Goal: Task Accomplishment & Management: Manage account settings

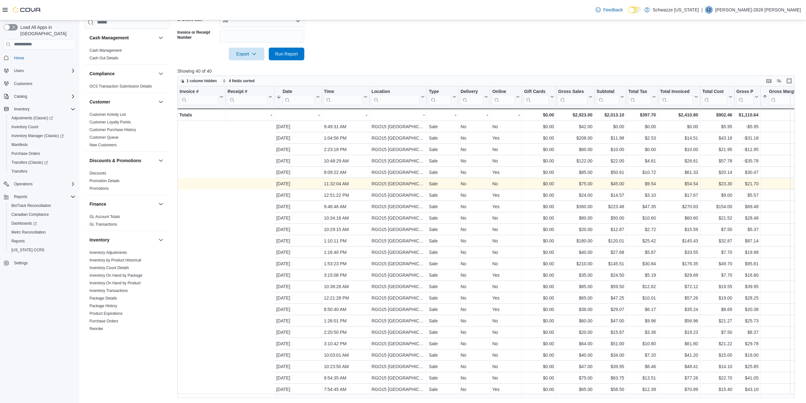
scroll to position [0, 151]
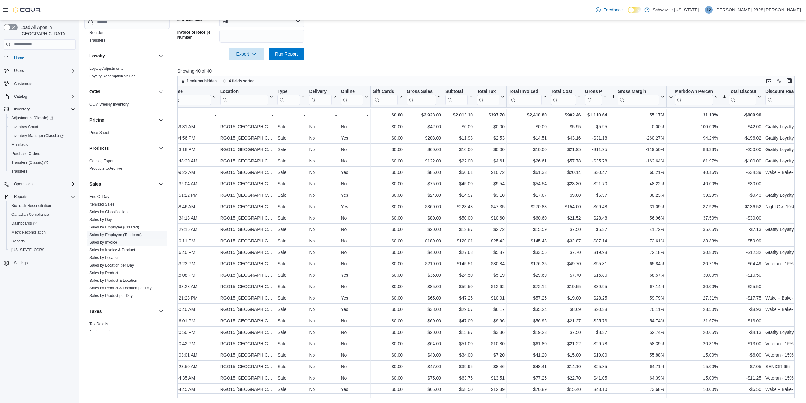
click at [134, 233] on link "Sales by Employee (Tendered)" at bounding box center [115, 234] width 52 height 4
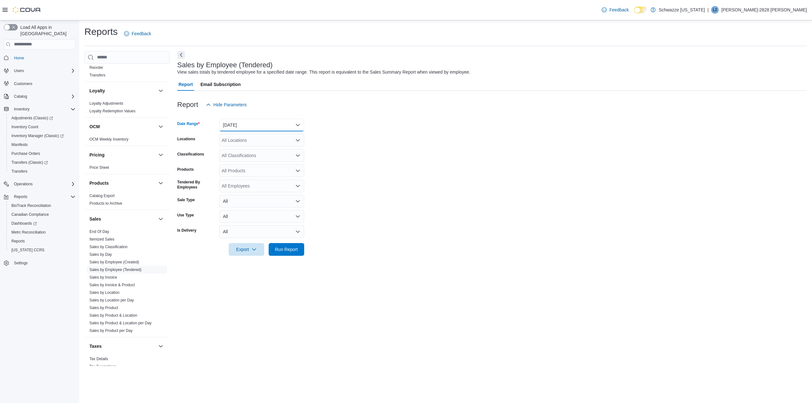
click at [244, 126] on button "[DATE]" at bounding box center [261, 125] width 85 height 13
click at [246, 148] on span "[DATE]" at bounding box center [265, 151] width 72 height 8
click at [240, 135] on div "All Locations" at bounding box center [261, 140] width 85 height 13
type input "**"
click at [239, 157] on span "RGO15 [GEOGRAPHIC_DATA]" at bounding box center [267, 160] width 62 height 6
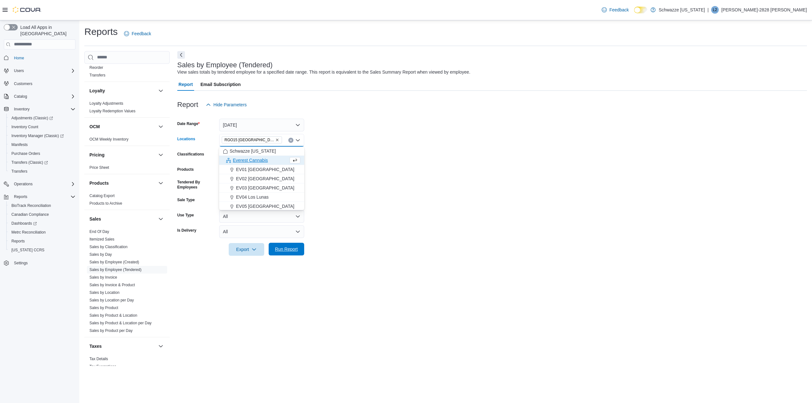
click at [286, 251] on span "Run Report" at bounding box center [286, 249] width 23 height 6
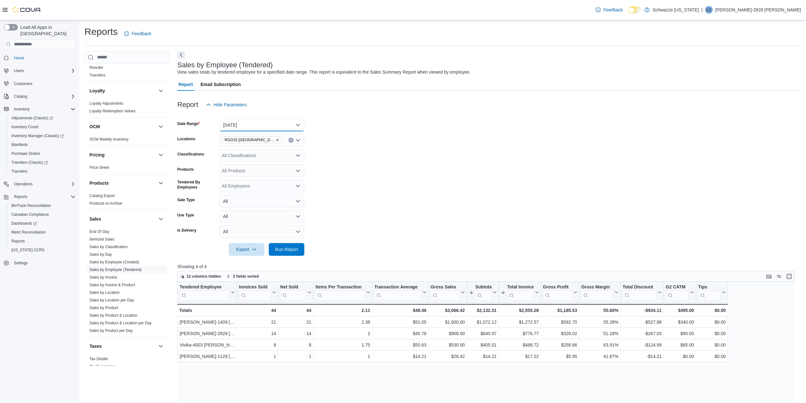
click at [265, 124] on button "[DATE]" at bounding box center [261, 125] width 85 height 13
click at [285, 137] on span "Custom Date" at bounding box center [265, 138] width 72 height 8
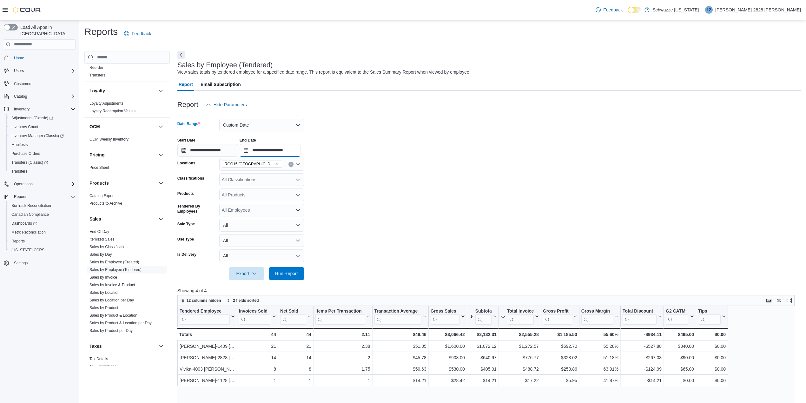
click at [300, 149] on input "**********" at bounding box center [269, 150] width 61 height 13
click at [345, 186] on li "4:00 PM" at bounding box center [346, 186] width 19 height 8
click at [287, 279] on span "Run Report" at bounding box center [286, 273] width 28 height 13
click at [293, 151] on input "**********" at bounding box center [269, 150] width 61 height 13
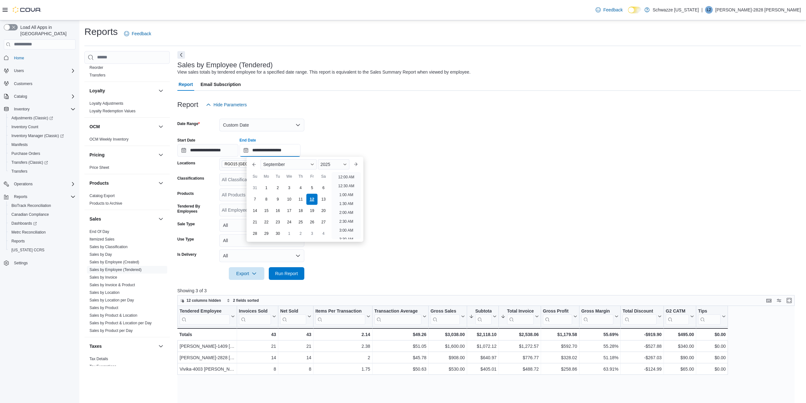
scroll to position [304, 0]
click at [348, 174] on li "5:00 PM" at bounding box center [346, 175] width 19 height 8
click at [292, 148] on input "**********" at bounding box center [269, 150] width 61 height 13
click at [347, 199] on li "5:00 PM" at bounding box center [346, 200] width 19 height 8
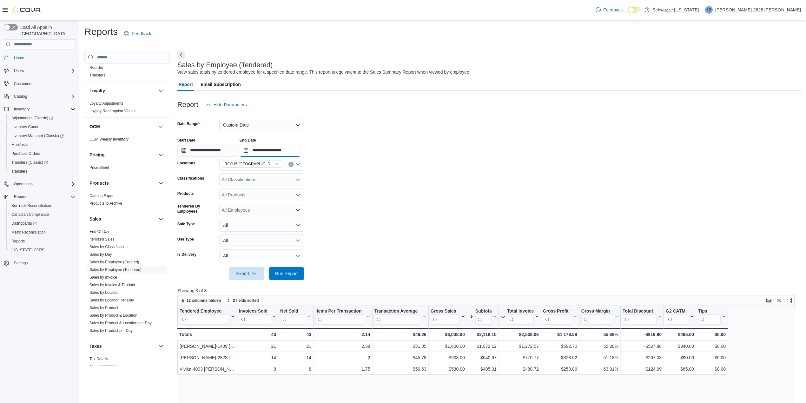
click at [299, 149] on input "**********" at bounding box center [269, 150] width 61 height 13
click at [346, 181] on li "4:00 PM" at bounding box center [346, 182] width 19 height 8
click at [288, 272] on span "Run Report" at bounding box center [286, 273] width 23 height 6
click at [268, 149] on input "**********" at bounding box center [269, 150] width 61 height 13
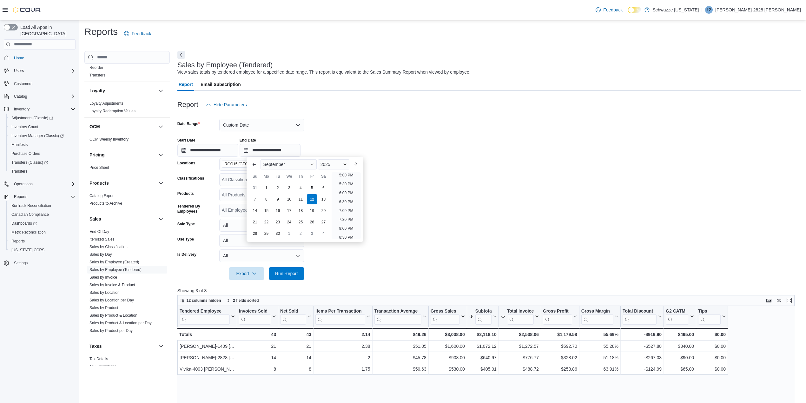
click at [498, 157] on div at bounding box center [488, 157] width 623 height 1
click at [300, 148] on input "**********" at bounding box center [269, 150] width 61 height 13
click at [348, 174] on li "5:00 PM" at bounding box center [346, 175] width 19 height 8
type input "**********"
click at [287, 268] on span "Run Report" at bounding box center [286, 273] width 28 height 13
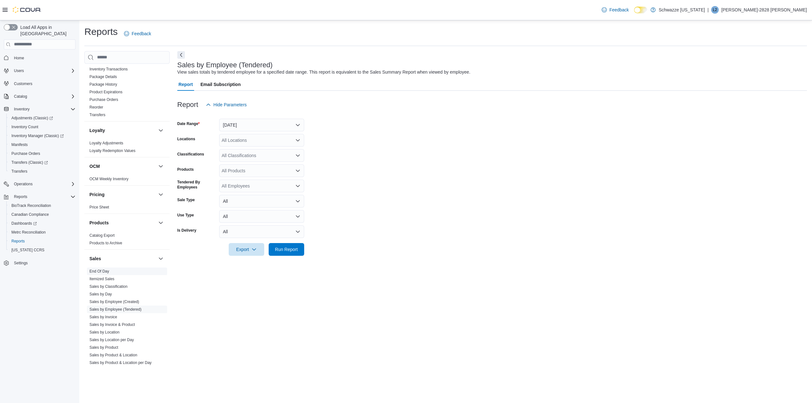
scroll to position [339, 0]
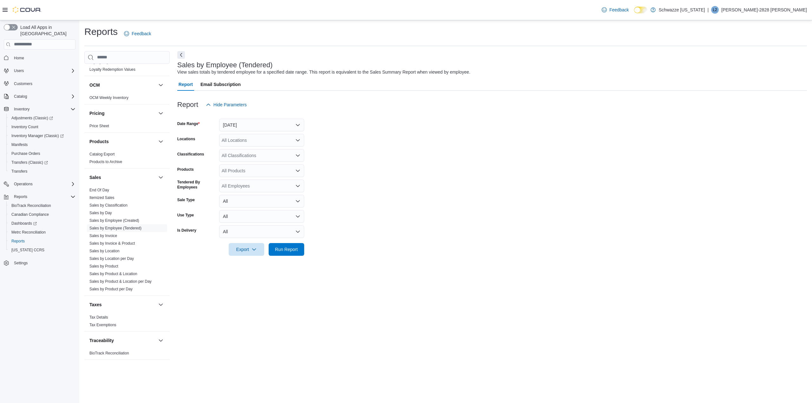
click at [265, 117] on div at bounding box center [492, 115] width 630 height 8
click at [257, 123] on button "[DATE]" at bounding box center [261, 125] width 85 height 13
click at [250, 151] on span "[DATE]" at bounding box center [265, 151] width 72 height 8
click at [249, 139] on div "All Locations" at bounding box center [261, 140] width 85 height 13
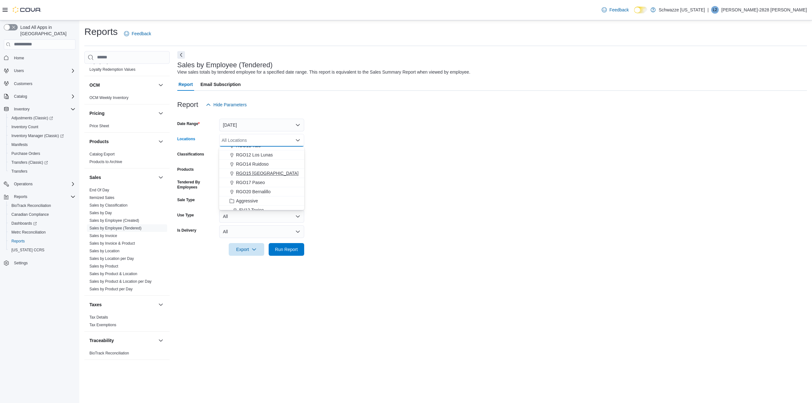
click at [249, 174] on span "RGO15 [GEOGRAPHIC_DATA]" at bounding box center [267, 173] width 62 height 6
click at [438, 147] on form "Date Range [DATE] Locations RGO15 [GEOGRAPHIC_DATA] Combo box. Selected. RGO15 …" at bounding box center [492, 183] width 630 height 145
click at [293, 246] on span "Run Report" at bounding box center [286, 249] width 23 height 6
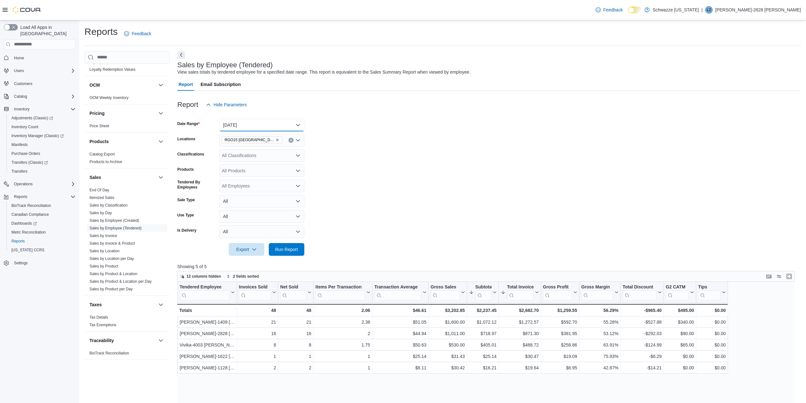
click at [279, 126] on button "[DATE]" at bounding box center [261, 125] width 85 height 13
click at [274, 140] on span "Custom Date" at bounding box center [265, 138] width 72 height 8
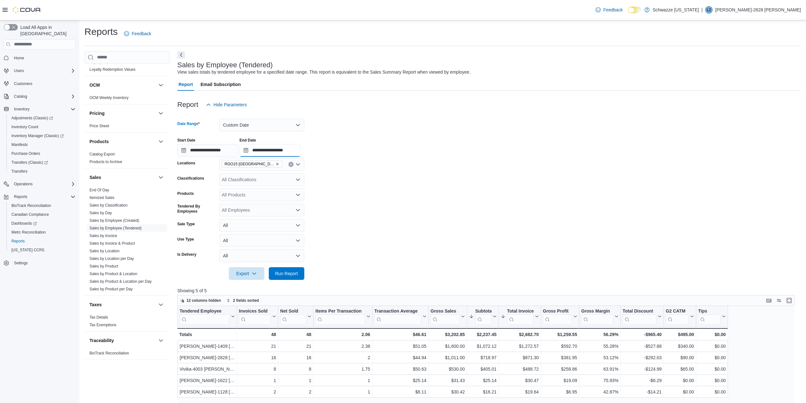
click at [300, 149] on input "**********" at bounding box center [269, 150] width 61 height 13
type input "**********"
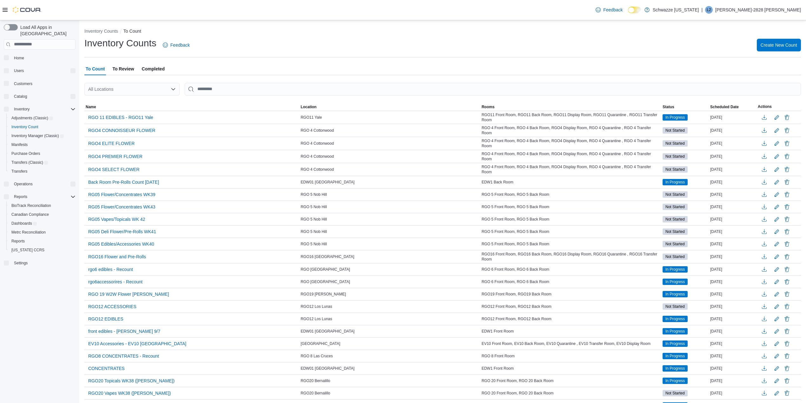
click at [135, 88] on div "All Locations" at bounding box center [131, 89] width 95 height 13
type input "***"
click at [145, 107] on span "RGO15 [GEOGRAPHIC_DATA]" at bounding box center [140, 109] width 62 height 6
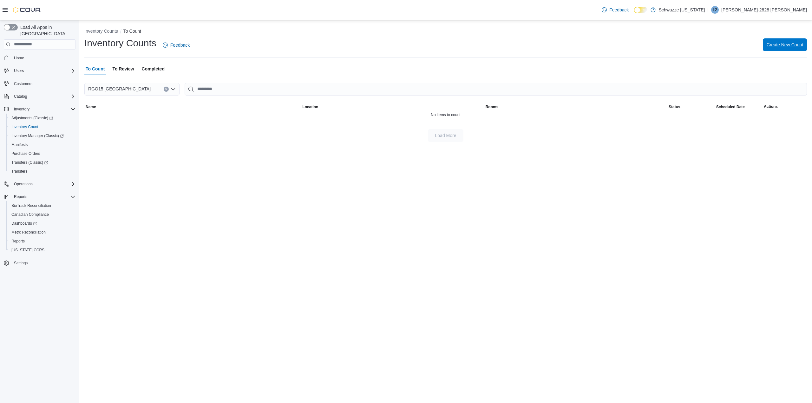
click at [794, 46] on span "Create New Count" at bounding box center [785, 45] width 36 height 6
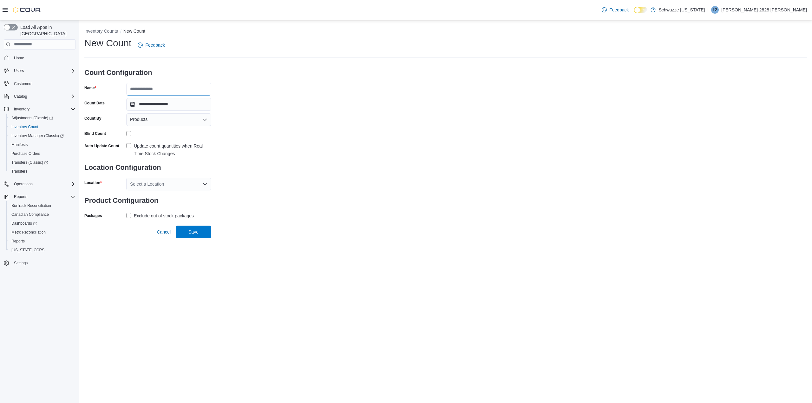
click at [161, 90] on input "Name" at bounding box center [168, 89] width 85 height 13
type input "**********"
click at [248, 142] on div "**********" at bounding box center [445, 129] width 723 height 184
click at [174, 122] on div "Products" at bounding box center [168, 119] width 85 height 13
click at [173, 134] on button "Products" at bounding box center [168, 130] width 85 height 9
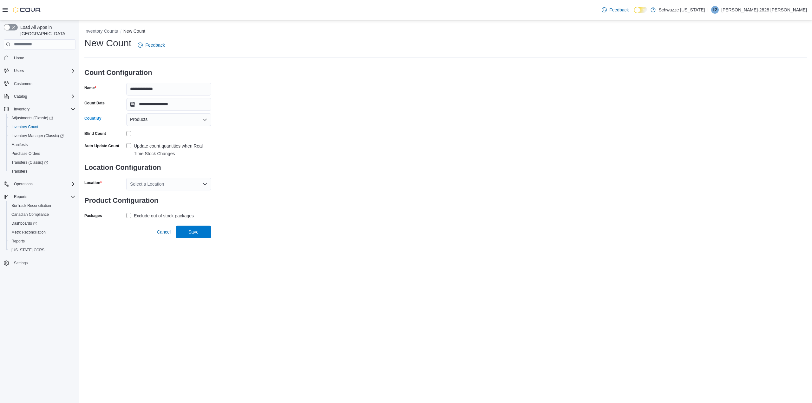
click at [172, 125] on div "Products Combo box. Selected. Products. Press Backspace to delete Products. Com…" at bounding box center [168, 119] width 85 height 13
click at [175, 117] on div "Products Combo box. Selected. Products. Press Backspace to delete Products. Com…" at bounding box center [168, 119] width 85 height 13
click at [175, 138] on span "Classifications" at bounding box center [173, 139] width 70 height 6
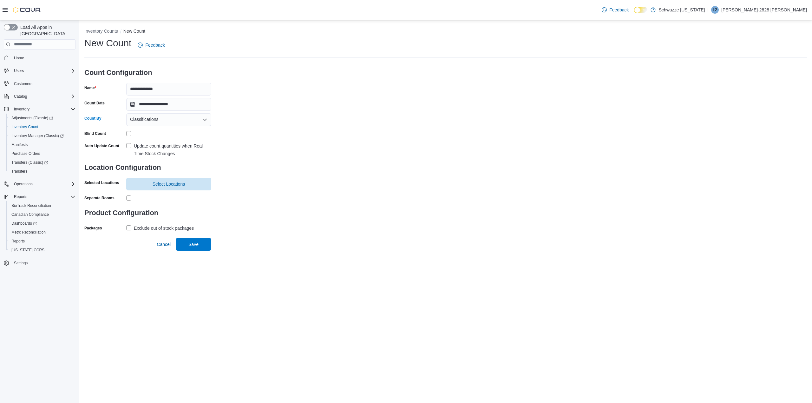
click at [131, 145] on label "Update count quantities when Real Time Stock Changes" at bounding box center [168, 149] width 85 height 15
click at [136, 182] on span "Select Locations" at bounding box center [168, 183] width 77 height 13
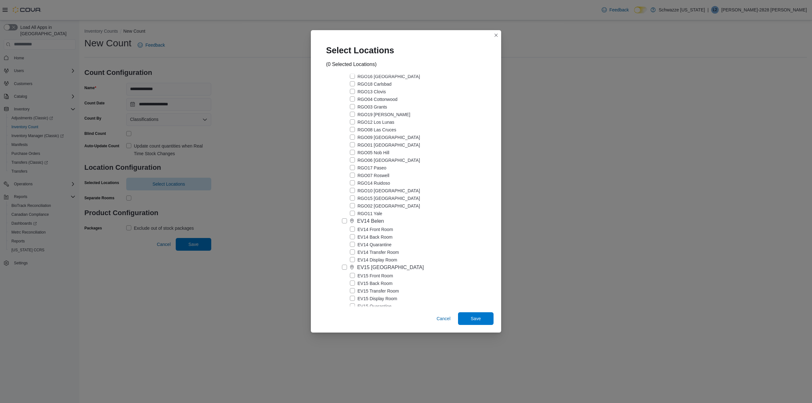
scroll to position [677, 0]
click at [351, 204] on label "RGO15 [GEOGRAPHIC_DATA]" at bounding box center [385, 206] width 70 height 8
click at [351, 163] on label "RGO15 [GEOGRAPHIC_DATA]" at bounding box center [385, 164] width 70 height 8
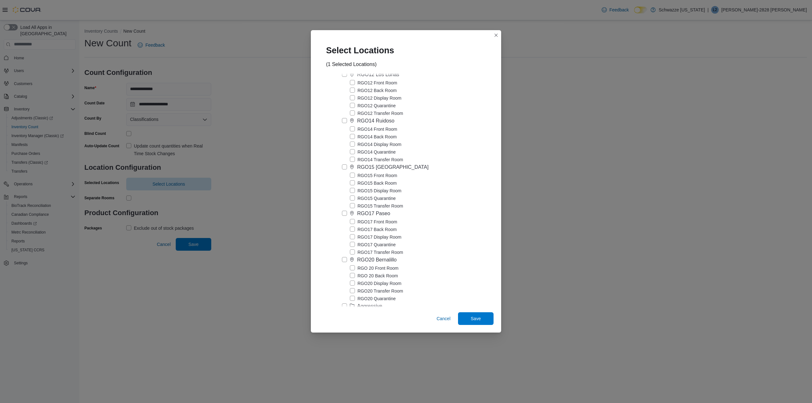
click at [345, 165] on label "RGO15 [GEOGRAPHIC_DATA]" at bounding box center [385, 167] width 87 height 8
click at [482, 318] on span "Save" at bounding box center [476, 318] width 28 height 13
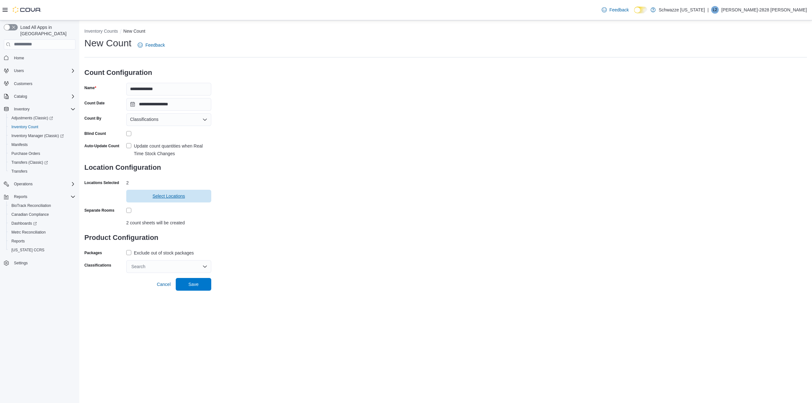
click at [154, 200] on span "Select Locations" at bounding box center [168, 196] width 77 height 13
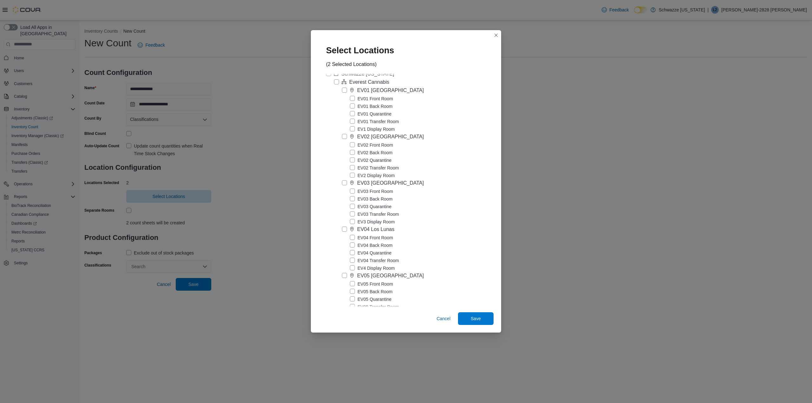
scroll to position [0, 0]
click at [338, 89] on label "Everest Cannabis" at bounding box center [361, 91] width 55 height 8
click at [480, 320] on span "Save" at bounding box center [476, 318] width 10 height 6
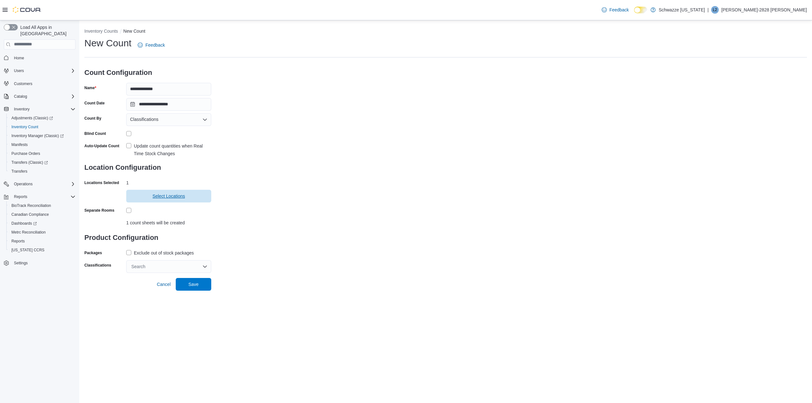
click at [178, 201] on span "Select Locations" at bounding box center [168, 196] width 77 height 13
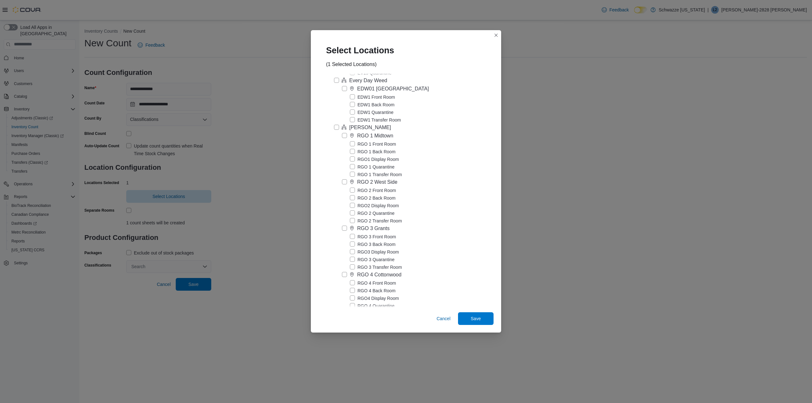
scroll to position [930, 0]
click at [336, 112] on label "[PERSON_NAME]" at bounding box center [362, 115] width 57 height 8
click at [343, 163] on label "RGO15 [GEOGRAPHIC_DATA]" at bounding box center [385, 167] width 87 height 8
click at [483, 319] on span "Save" at bounding box center [476, 318] width 28 height 13
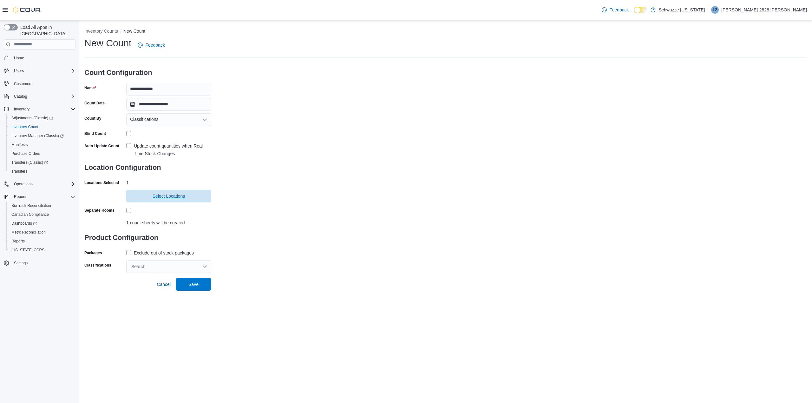
click at [181, 197] on span "Select Locations" at bounding box center [169, 196] width 33 height 6
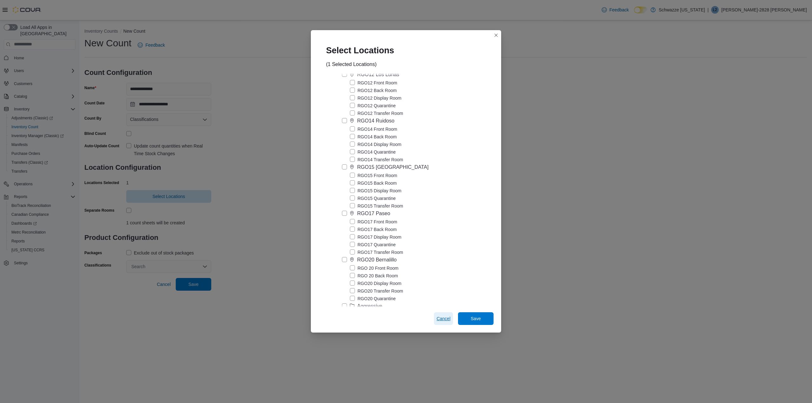
click at [447, 321] on span "Cancel" at bounding box center [443, 318] width 14 height 6
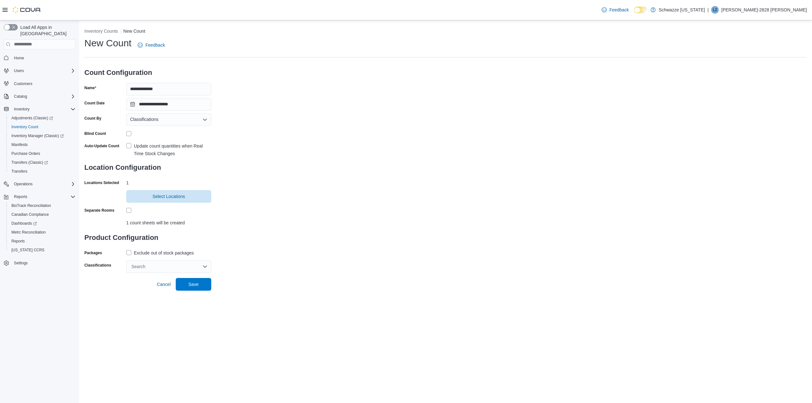
click at [130, 252] on label "Exclude out of stock packages" at bounding box center [160, 253] width 68 height 8
click at [142, 265] on div "Search" at bounding box center [168, 266] width 85 height 13
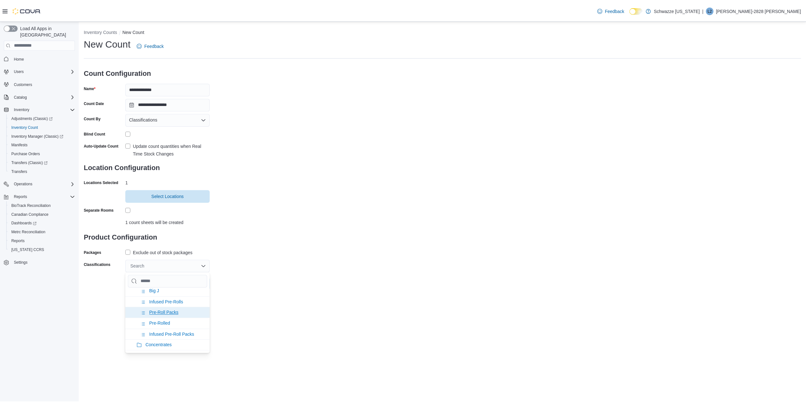
scroll to position [127, 0]
click at [170, 312] on span "Pre-Rolled" at bounding box center [160, 308] width 21 height 5
click at [364, 306] on div "**********" at bounding box center [445, 211] width 733 height 383
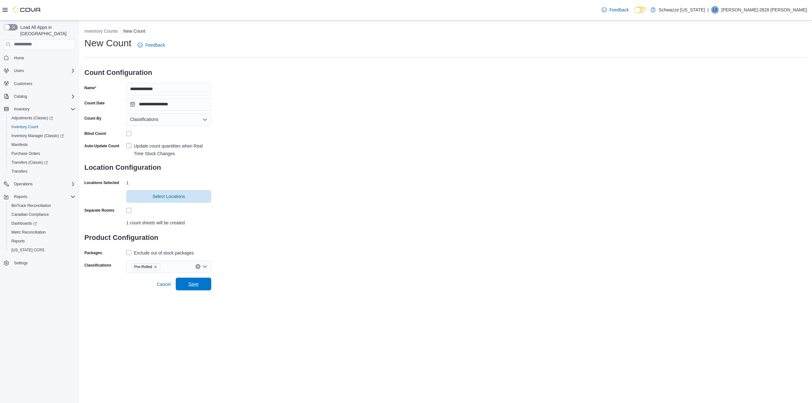
click at [202, 282] on span "Save" at bounding box center [194, 284] width 28 height 13
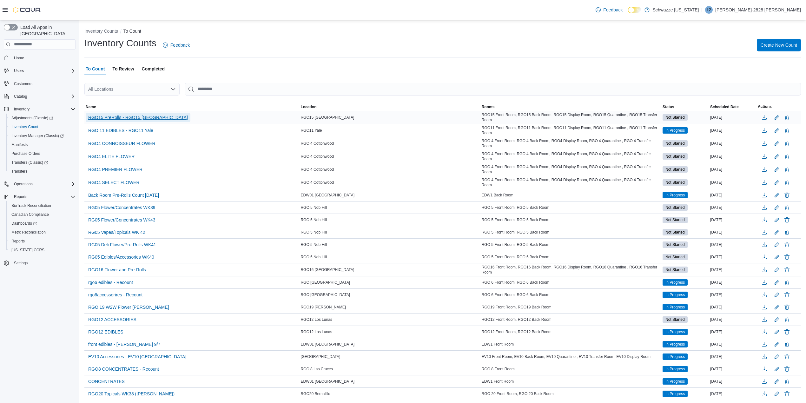
click at [159, 117] on span "RGO15 PreRolls - RGO15 Sunland Park" at bounding box center [138, 117] width 100 height 6
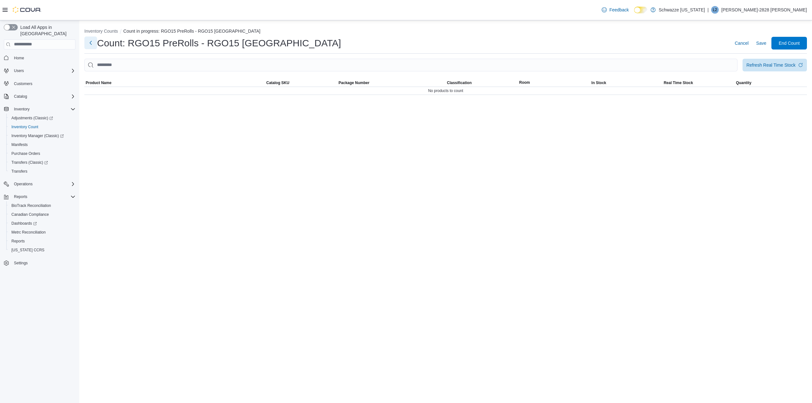
click at [91, 44] on button "Next" at bounding box center [90, 42] width 13 height 13
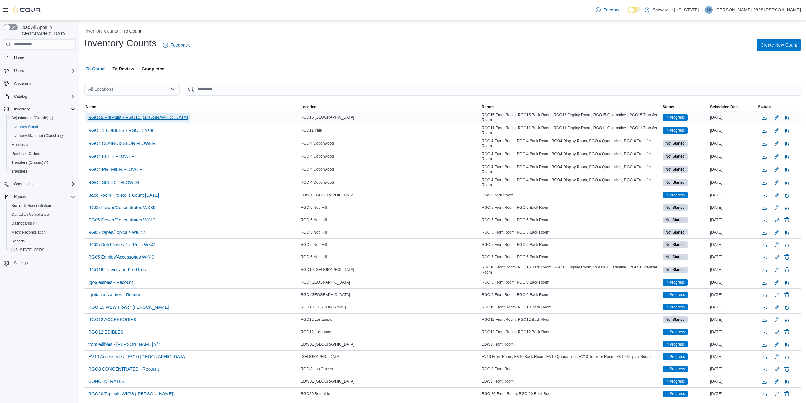
click at [143, 118] on span "RGO15 PreRolls - RGO15 Sunland Park" at bounding box center [138, 117] width 100 height 6
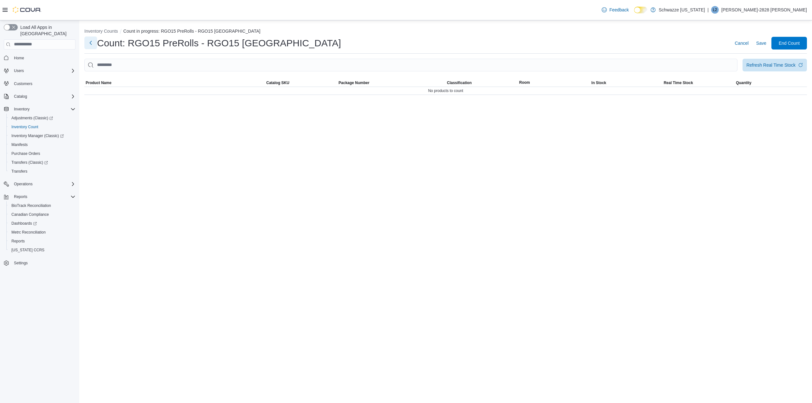
click at [85, 46] on button "Next" at bounding box center [90, 42] width 13 height 13
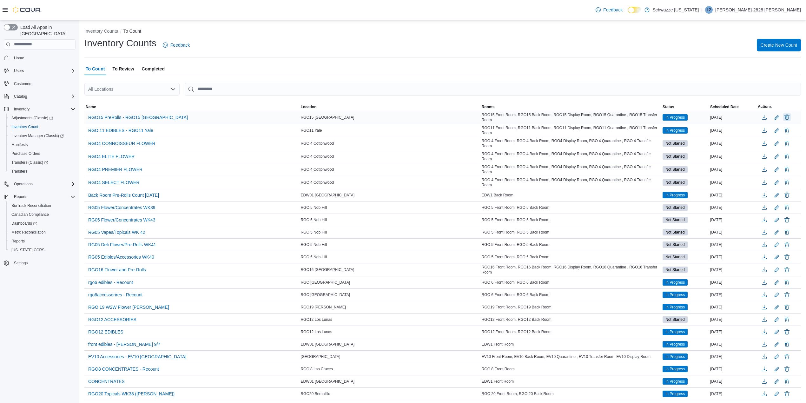
click at [790, 117] on button "Delete" at bounding box center [787, 117] width 8 height 8
click at [768, 176] on span "Delete" at bounding box center [768, 177] width 13 height 6
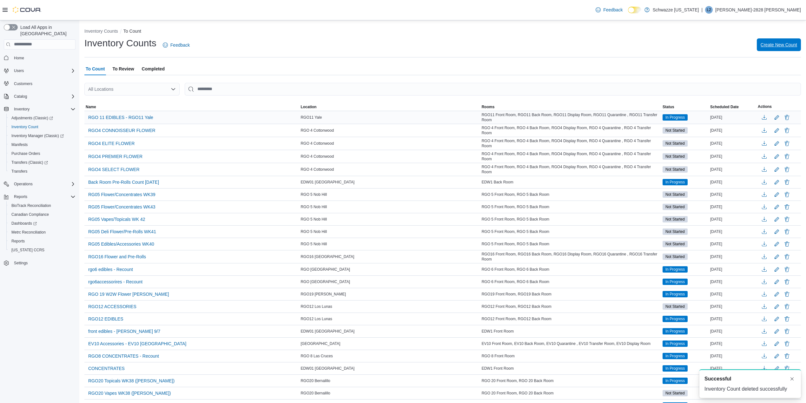
click at [792, 49] on span "Create New Count" at bounding box center [778, 44] width 36 height 13
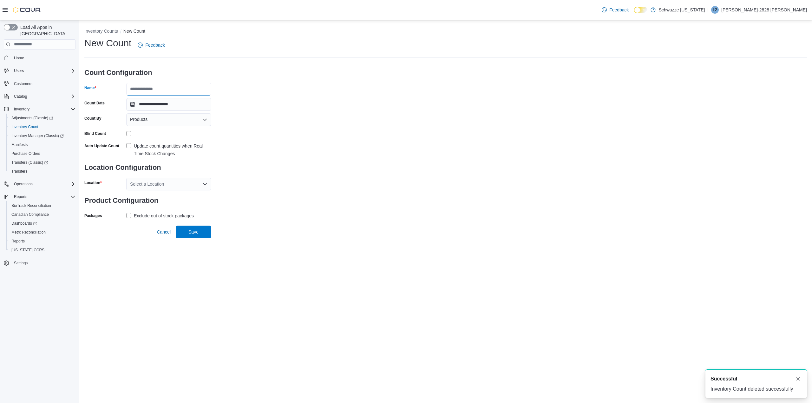
click at [178, 95] on input "Name" at bounding box center [168, 89] width 85 height 13
click at [186, 122] on div "Products" at bounding box center [168, 119] width 85 height 13
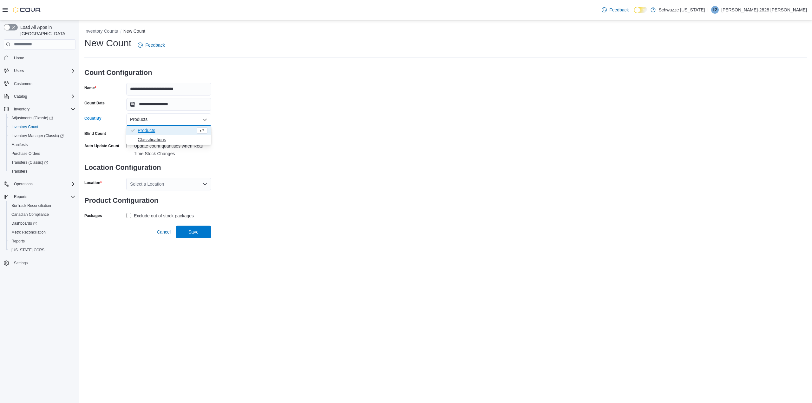
click at [176, 140] on span "Classifications" at bounding box center [173, 139] width 70 height 6
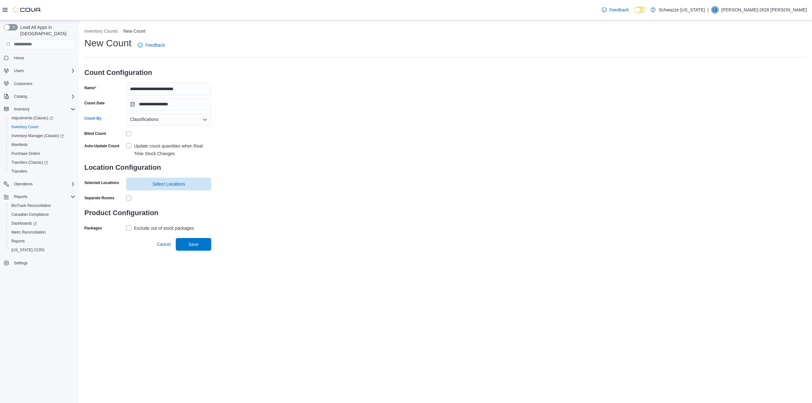
click at [131, 144] on label "Update count quantities when Real Time Stock Changes" at bounding box center [168, 149] width 85 height 15
click at [146, 184] on span "Select Locations" at bounding box center [168, 183] width 77 height 13
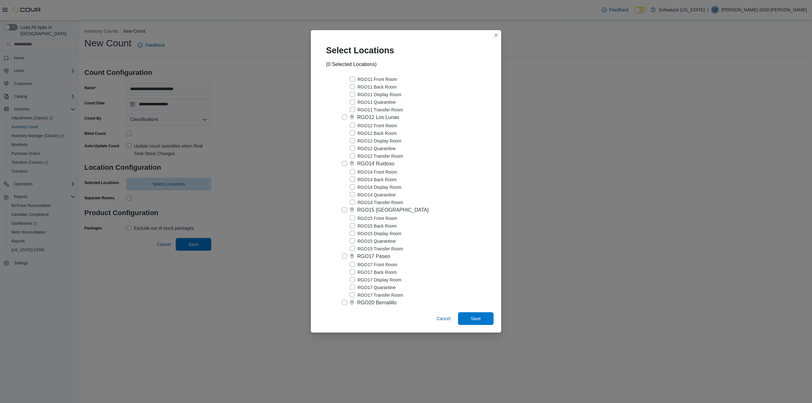
scroll to position [1353, 0]
click at [344, 207] on label "RGO15 [GEOGRAPHIC_DATA]" at bounding box center [385, 210] width 87 height 8
click at [469, 318] on span "Save" at bounding box center [476, 318] width 28 height 13
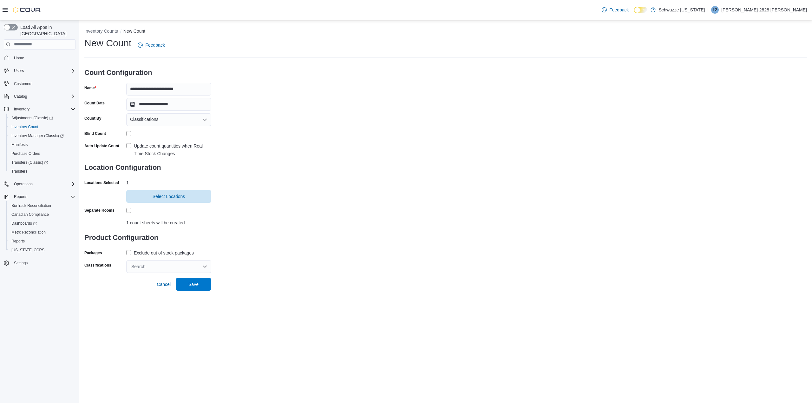
click at [185, 82] on h3 "Count Configuration" at bounding box center [147, 72] width 127 height 20
click at [165, 89] on input "**********" at bounding box center [168, 89] width 85 height 13
drag, startPoint x: 165, startPoint y: 89, endPoint x: 171, endPoint y: 89, distance: 5.4
click at [171, 89] on input "**********" at bounding box center [168, 89] width 85 height 13
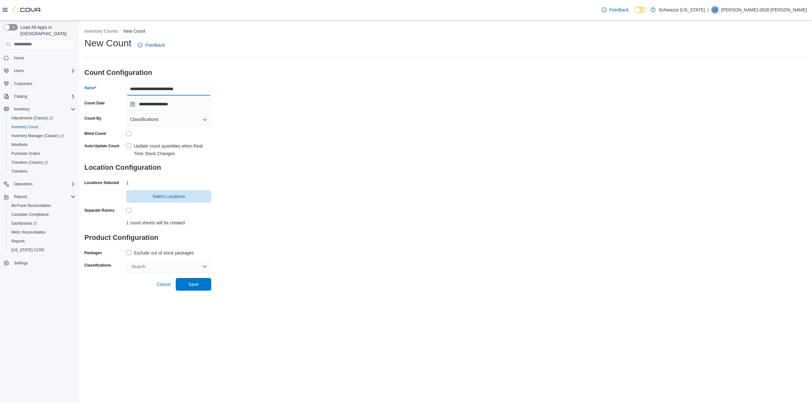
click at [183, 93] on input "**********" at bounding box center [168, 89] width 85 height 13
type input "**********"
click at [129, 255] on label "Exclude out of stock packages" at bounding box center [160, 253] width 68 height 8
click at [130, 265] on input at bounding box center [130, 266] width 1 height 5
click at [205, 262] on div "Search" at bounding box center [168, 266] width 85 height 13
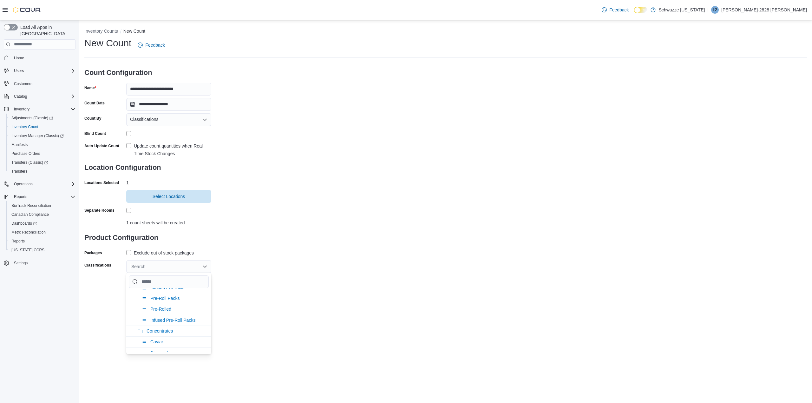
scroll to position [84, 0]
click at [165, 313] on li "Little J" at bounding box center [168, 308] width 85 height 11
click at [165, 313] on li "Big J" at bounding box center [168, 308] width 85 height 11
click at [180, 333] on li "Pre-Rolled" at bounding box center [168, 330] width 85 height 11
click at [262, 324] on div "**********" at bounding box center [445, 211] width 733 height 383
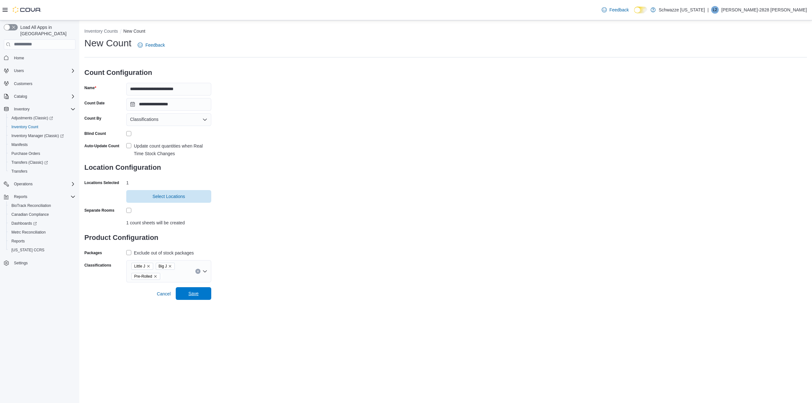
click at [192, 294] on span "Save" at bounding box center [193, 293] width 10 height 6
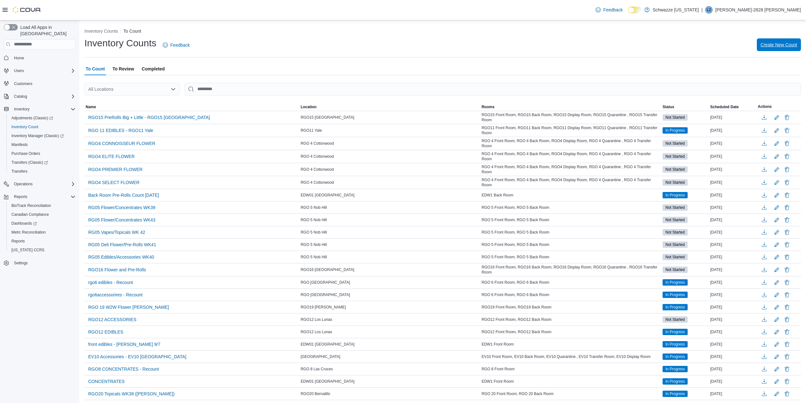
click at [781, 46] on span "Create New Count" at bounding box center [778, 45] width 36 height 6
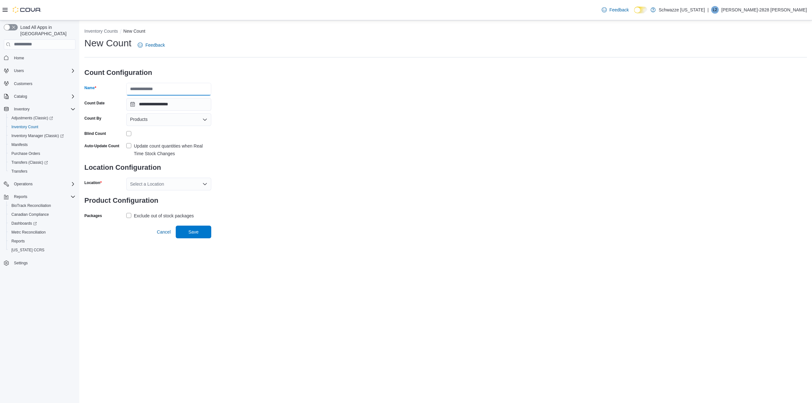
click at [170, 93] on input "Name" at bounding box center [168, 89] width 85 height 13
drag, startPoint x: 139, startPoint y: 119, endPoint x: 141, endPoint y: 125, distance: 6.5
click at [140, 119] on span "Products" at bounding box center [138, 119] width 17 height 8
click at [146, 138] on span "Classifications" at bounding box center [173, 139] width 70 height 6
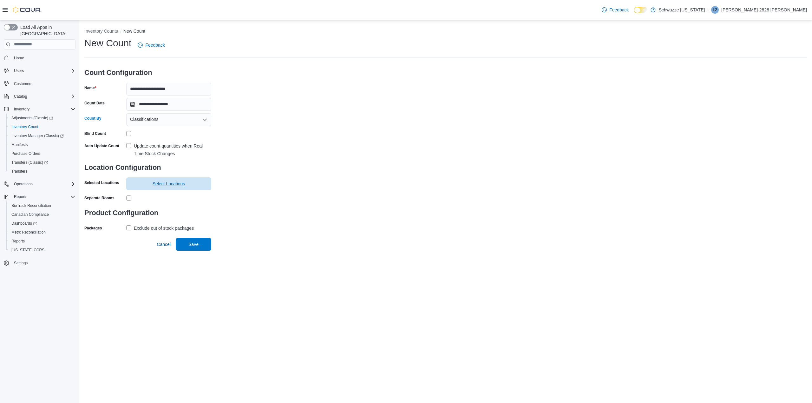
click at [136, 187] on span "Select Locations" at bounding box center [168, 183] width 77 height 13
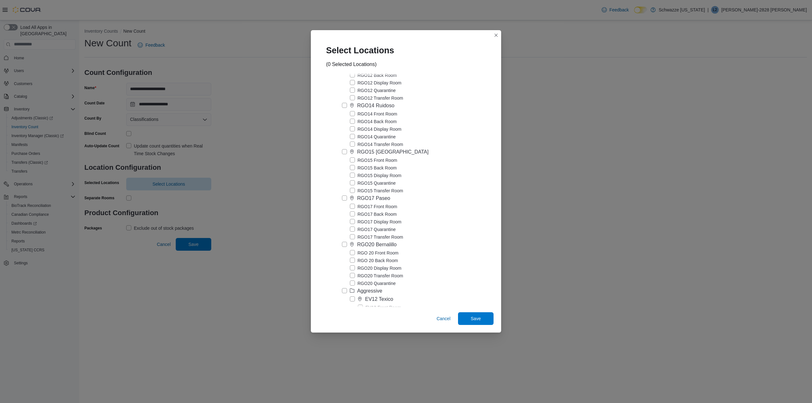
scroll to position [1396, 0]
click at [343, 167] on label "RGO15 [GEOGRAPHIC_DATA]" at bounding box center [385, 167] width 87 height 8
click at [476, 320] on span "Save" at bounding box center [476, 318] width 10 height 6
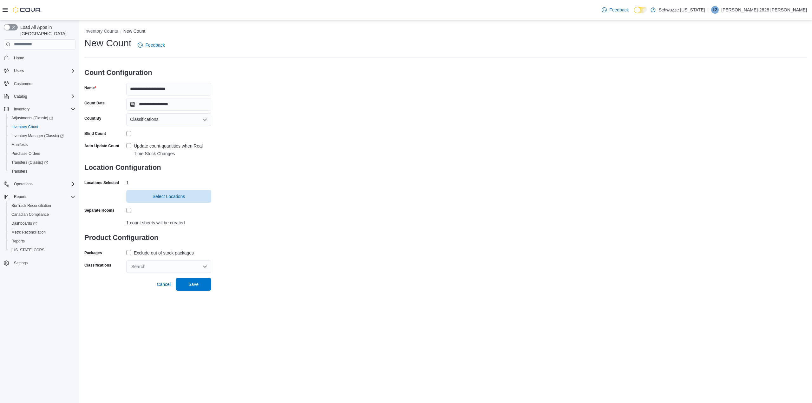
click at [130, 252] on label "Exclude out of stock packages" at bounding box center [160, 253] width 68 height 8
click at [150, 267] on div "Search" at bounding box center [168, 266] width 85 height 13
click at [183, 290] on span "Infused Pre-Rolls" at bounding box center [167, 287] width 34 height 5
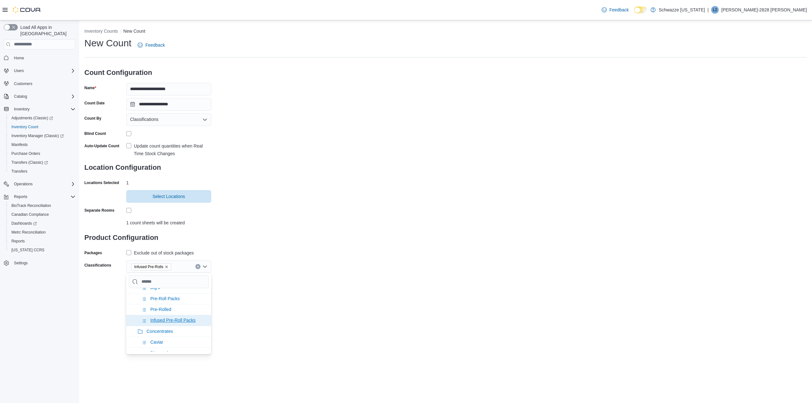
click at [181, 322] on span "Infused Pre-Roll Packs" at bounding box center [172, 320] width 45 height 5
click at [352, 294] on div "**********" at bounding box center [445, 211] width 733 height 383
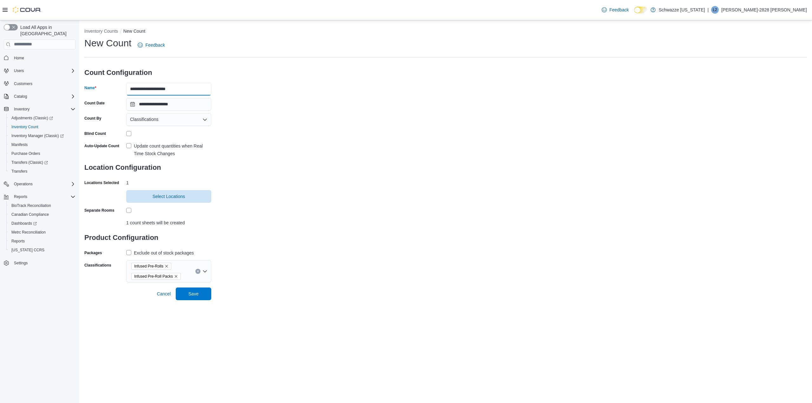
click at [189, 89] on input "**********" at bounding box center [168, 89] width 85 height 13
type input "**********"
click at [181, 279] on div "Infused Pre-Rolls Infused Pre-Roll Packs" at bounding box center [168, 271] width 85 height 22
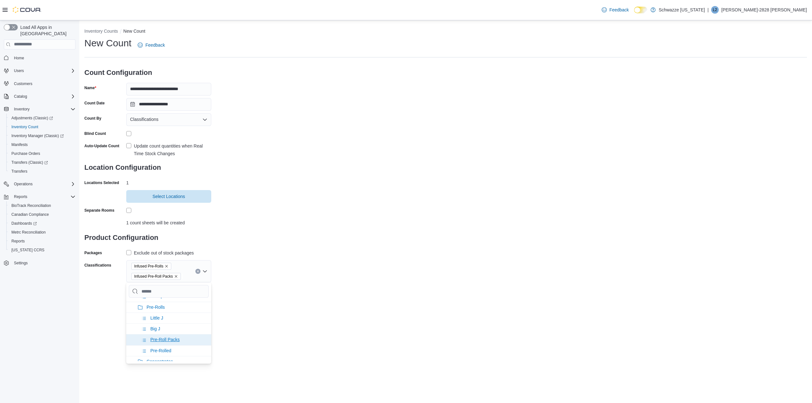
click at [181, 342] on li "Pre-Roll Packs" at bounding box center [168, 339] width 85 height 11
click at [363, 297] on div "**********" at bounding box center [445, 158] width 733 height 277
click at [128, 146] on label "Update count quantities when Real Time Stock Changes" at bounding box center [168, 149] width 85 height 15
click at [209, 305] on button "Save" at bounding box center [194, 303] width 36 height 13
